Goal: Transaction & Acquisition: Purchase product/service

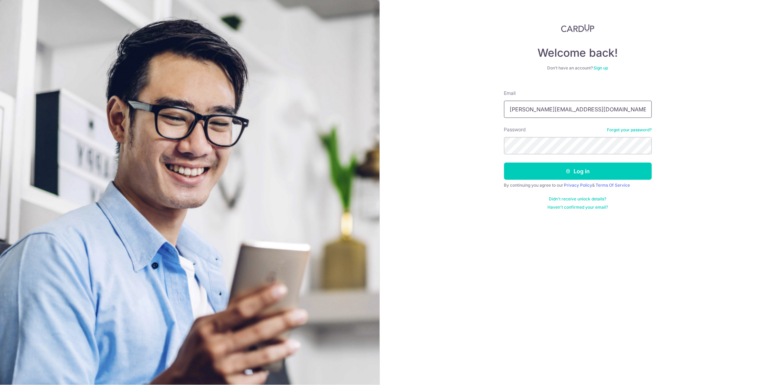
click at [550, 109] on input "geraldson@unliprints.com" at bounding box center [578, 109] width 148 height 17
click at [590, 106] on input "geraldson.santos@g" at bounding box center [578, 109] width 148 height 17
type input "geraldson.santos@gmail.com"
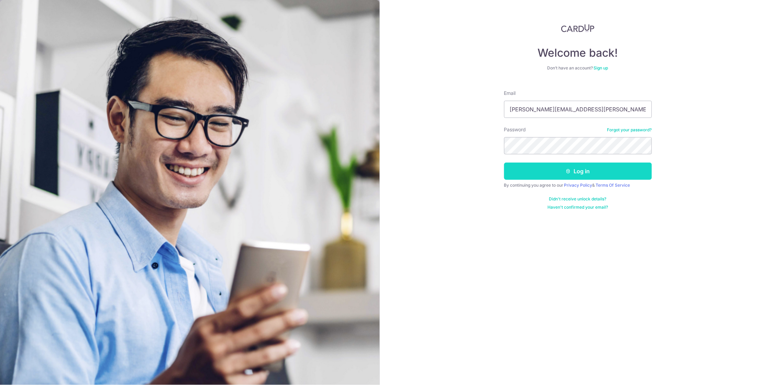
click at [588, 168] on button "Log in" at bounding box center [578, 170] width 148 height 17
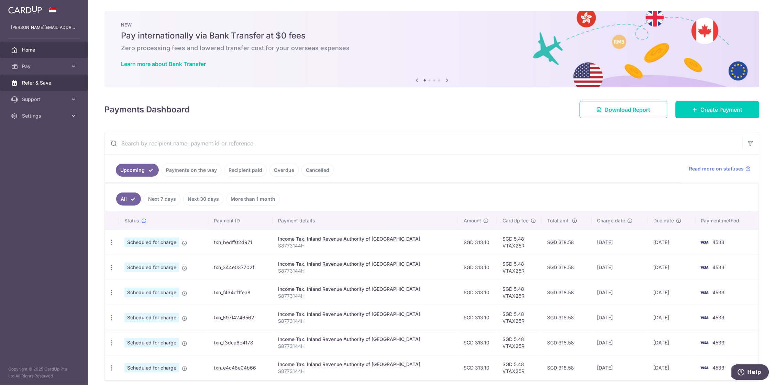
click at [57, 82] on span "Refer & Save" at bounding box center [44, 82] width 45 height 7
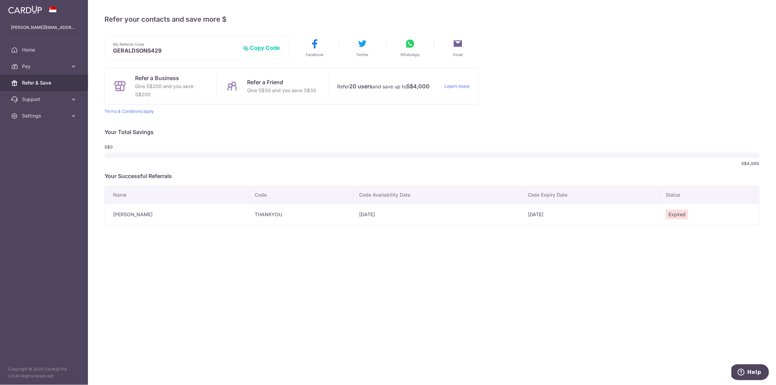
click at [290, 214] on td "THANKYOU" at bounding box center [301, 214] width 104 height 21
drag, startPoint x: 290, startPoint y: 214, endPoint x: 293, endPoint y: 215, distance: 3.8
click at [290, 214] on td "THANKYOU" at bounding box center [301, 214] width 104 height 21
copy td "THANKYOU"
click at [36, 63] on span "Pay" at bounding box center [44, 66] width 45 height 7
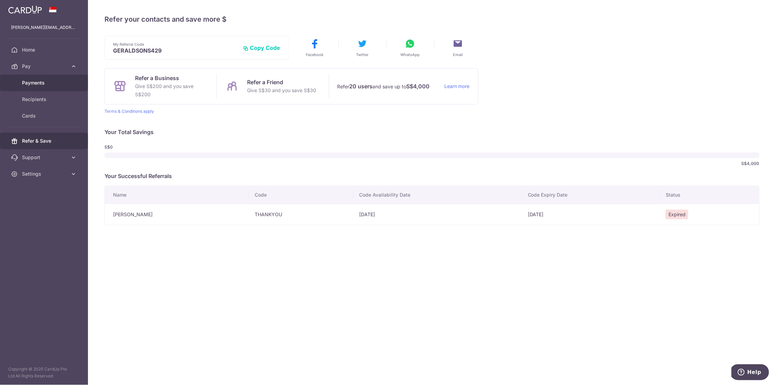
click at [48, 83] on span "Payments" at bounding box center [44, 82] width 45 height 7
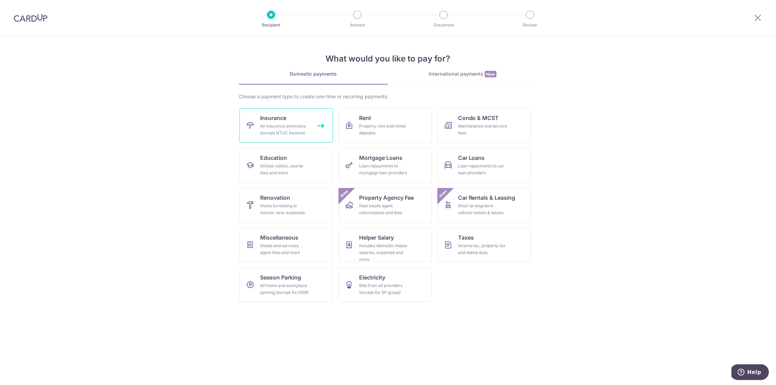
click at [299, 112] on link "Insurance All insurance premiums (except NTUC Income)" at bounding box center [285, 125] width 93 height 34
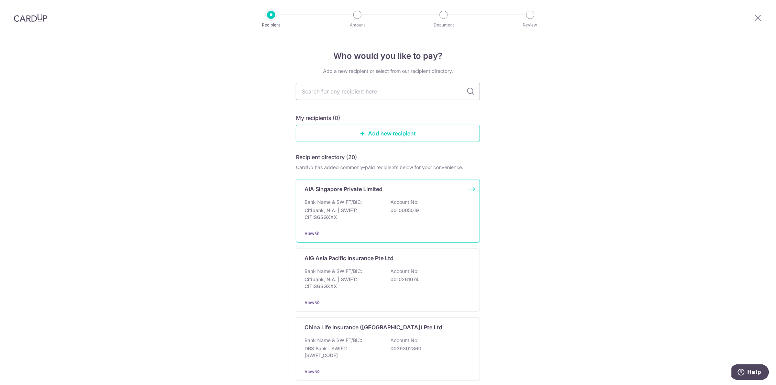
click at [455, 199] on div "Bank Name & SWIFT/BIC: Citibank, N.A. | SWIFT: CITISGSGXXX Account No: 00100050…" at bounding box center [387, 211] width 167 height 25
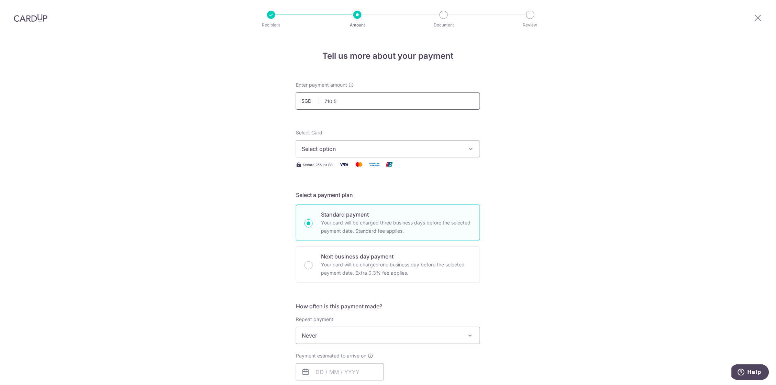
type input "710.54"
click at [351, 147] on span "Select option" at bounding box center [382, 149] width 160 height 8
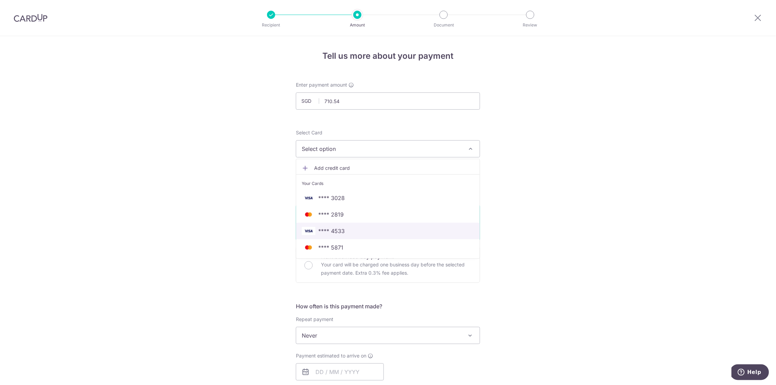
click at [391, 229] on span "**** 4533" at bounding box center [388, 231] width 172 height 8
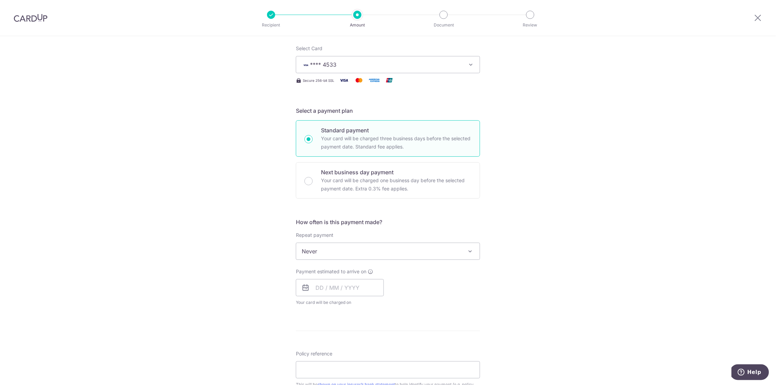
scroll to position [94, 0]
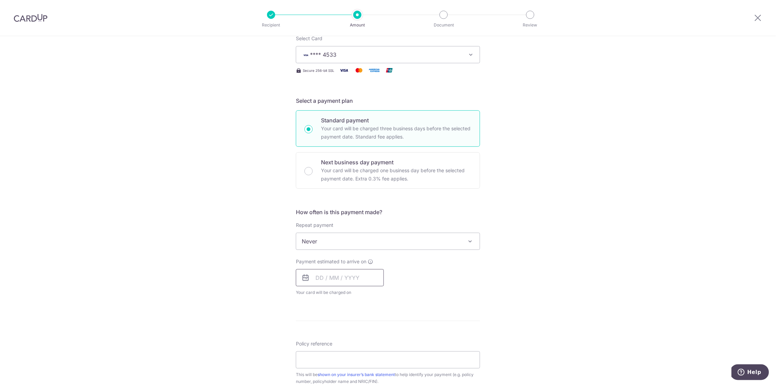
click at [340, 272] on input "text" at bounding box center [340, 277] width 88 height 17
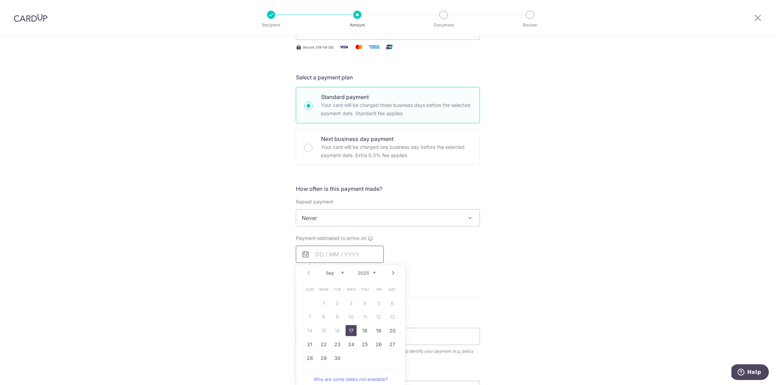
scroll to position [124, 0]
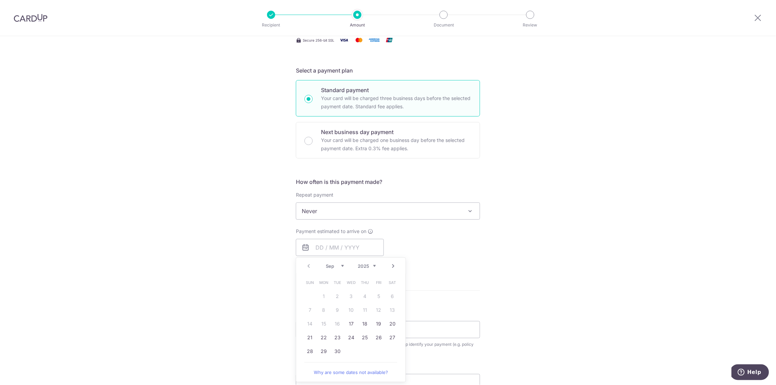
click at [392, 265] on link "Next" at bounding box center [393, 266] width 8 height 8
click at [349, 294] on link "1" at bounding box center [351, 296] width 11 height 11
type input "[DATE]"
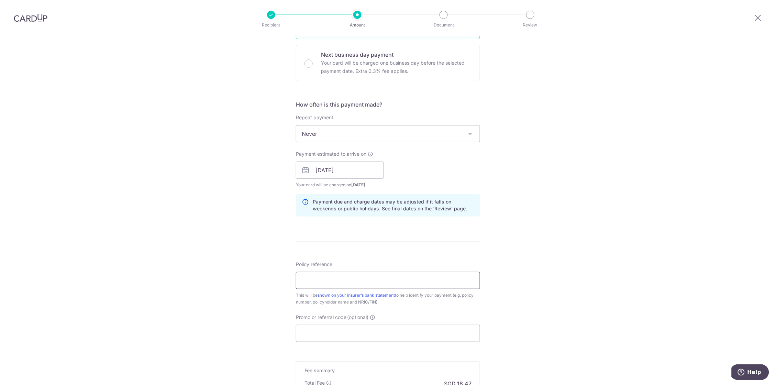
scroll to position [200, 0]
click at [343, 277] on input "Policy reference" at bounding box center [388, 281] width 184 height 17
click at [377, 334] on input "Promo or referral code (optional)" at bounding box center [388, 334] width 184 height 17
paste input "THANKYOU"
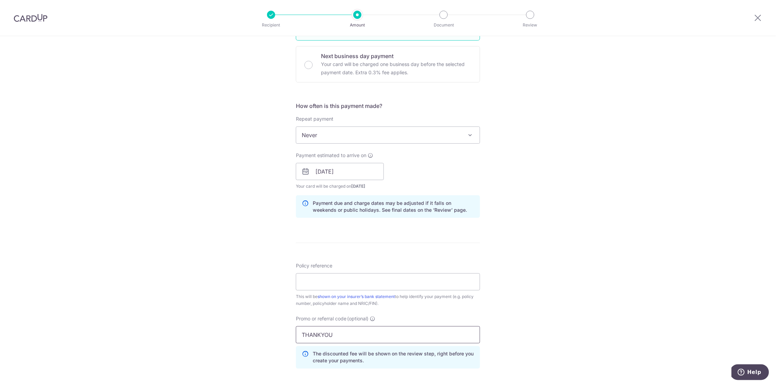
type input "THANKYOU"
click at [289, 287] on div "Tell us more about your payment Enter payment amount SGD 710.54 710.54 Select C…" at bounding box center [388, 176] width 776 height 680
click at [319, 282] on input "Policy reference" at bounding box center [388, 281] width 184 height 17
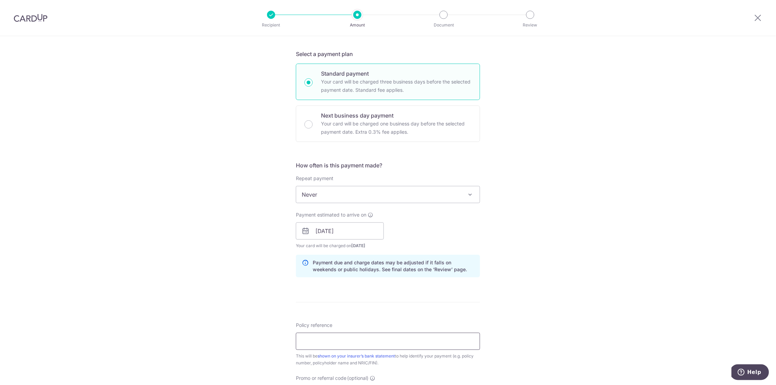
scroll to position [140, 0]
type input "p"
type input "P563054519"
click at [393, 313] on form "Enter payment amount SGD 710.54 710.54 Select Card **** 4533 Add credit card Yo…" at bounding box center [388, 242] width 184 height 603
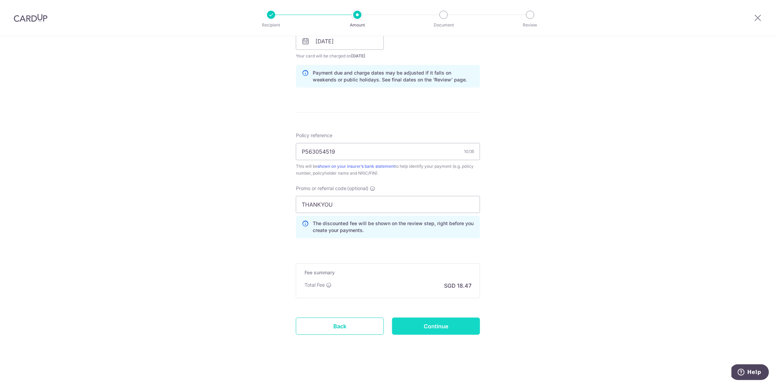
scroll to position [330, 0]
click at [448, 325] on input "Continue" at bounding box center [436, 326] width 88 height 17
type input "Create Schedule"
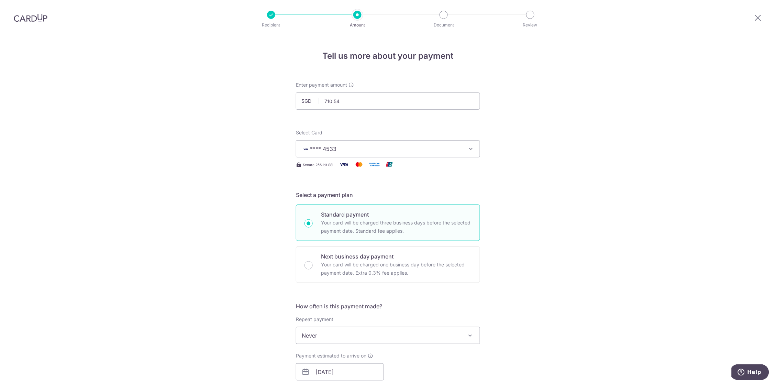
scroll to position [339, 0]
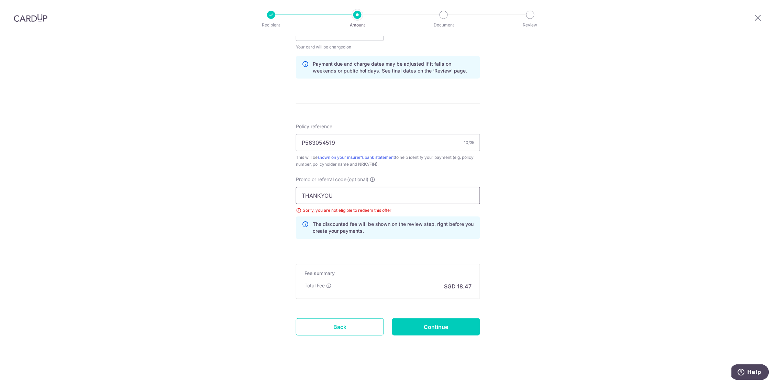
click at [337, 196] on input "THANKYOU" at bounding box center [388, 195] width 184 height 17
paste input "OFF225"
type input "OFF225"
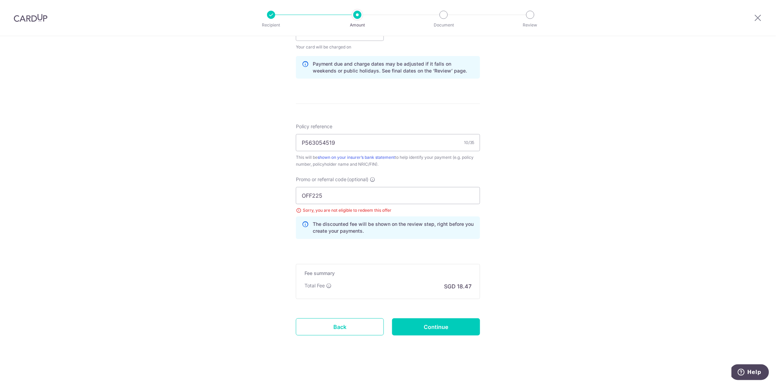
click at [526, 281] on div "Tell us more about your payment Enter payment amount SGD 710.54 710.54 Select C…" at bounding box center [388, 42] width 776 height 690
click at [461, 318] on input "Continue" at bounding box center [436, 326] width 88 height 17
type input "Update Schedule"
click at [358, 193] on input "OFF225" at bounding box center [388, 195] width 184 height 17
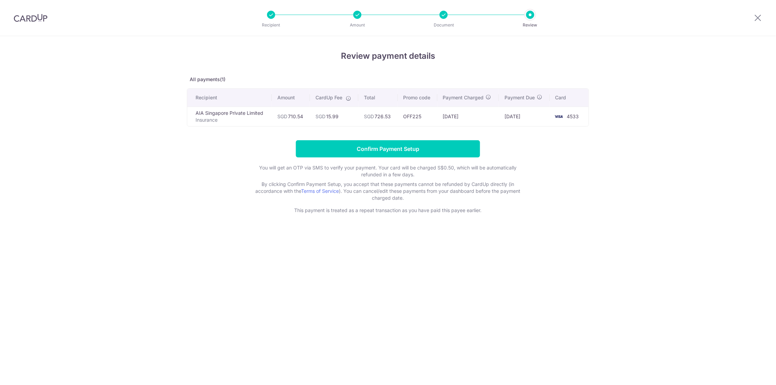
click at [534, 251] on div "Review payment details All payments(1) Recipient Amount CardUp Fee Total Promo …" at bounding box center [388, 210] width 776 height 349
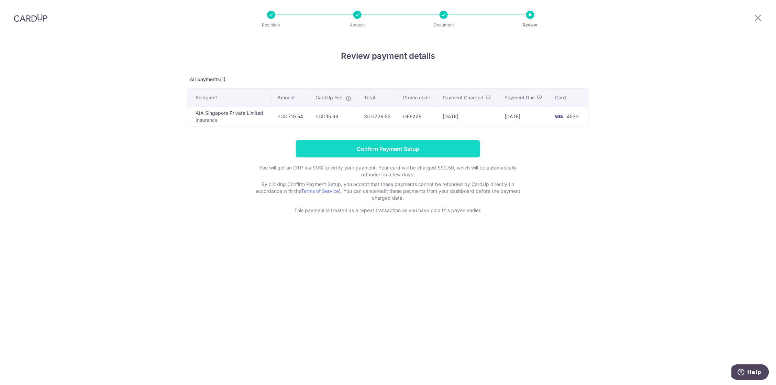
click at [399, 146] on input "Confirm Payment Setup" at bounding box center [388, 148] width 184 height 17
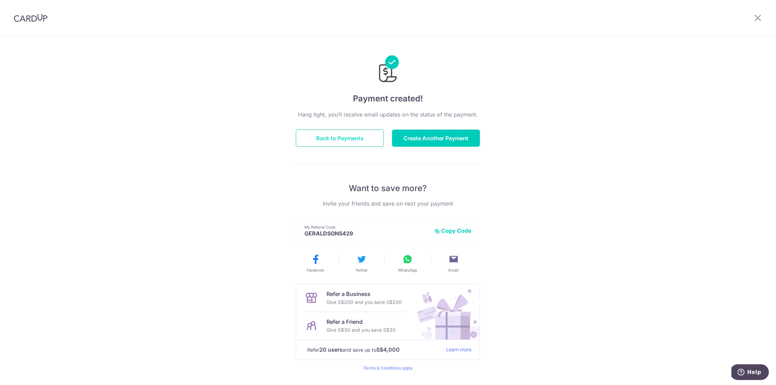
scroll to position [1, 0]
